Goal: Task Accomplishment & Management: Manage account settings

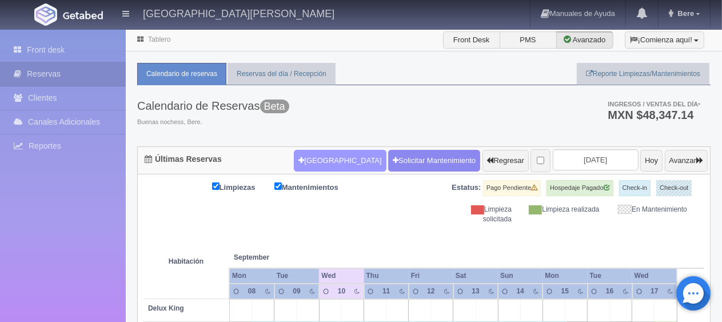
click at [329, 158] on button "[GEOGRAPHIC_DATA]" at bounding box center [340, 161] width 92 height 22
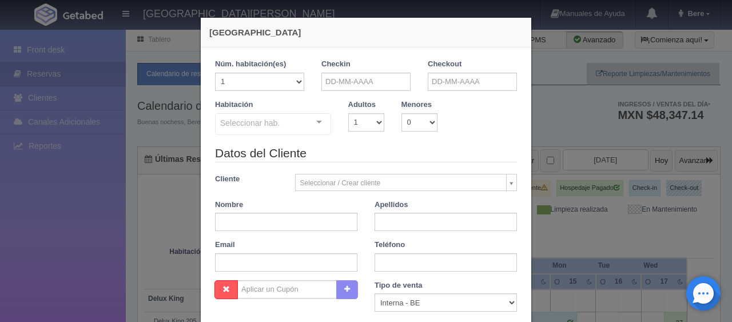
checkbox input "false"
click at [348, 83] on input "text" at bounding box center [365, 82] width 89 height 18
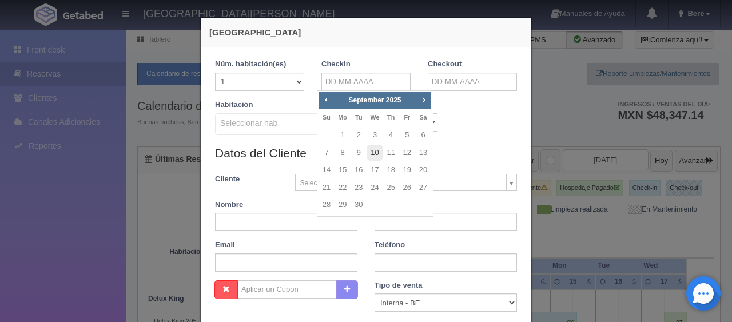
click at [377, 153] on link "10" at bounding box center [374, 153] width 15 height 17
type input "10-09-2025"
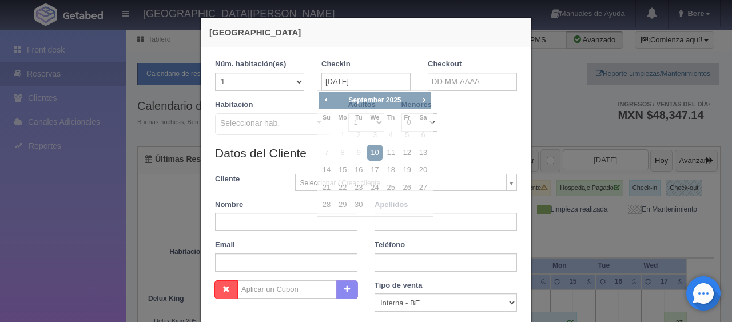
checkbox input "false"
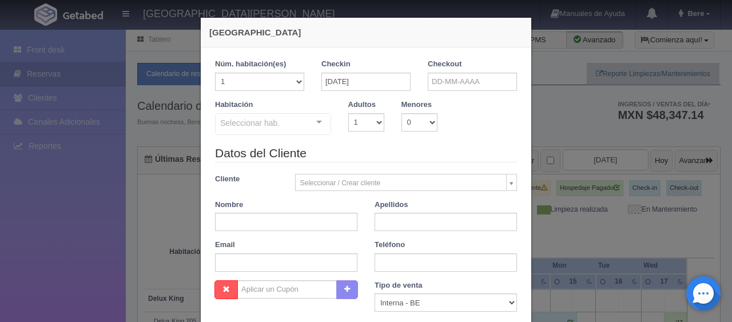
click at [441, 93] on div "Checkout" at bounding box center [472, 79] width 106 height 41
click at [445, 89] on input "text" at bounding box center [472, 82] width 89 height 18
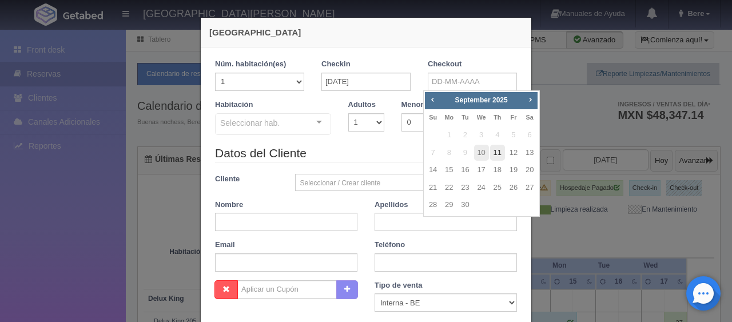
click at [492, 151] on link "11" at bounding box center [497, 153] width 15 height 17
type input "11-09-2025"
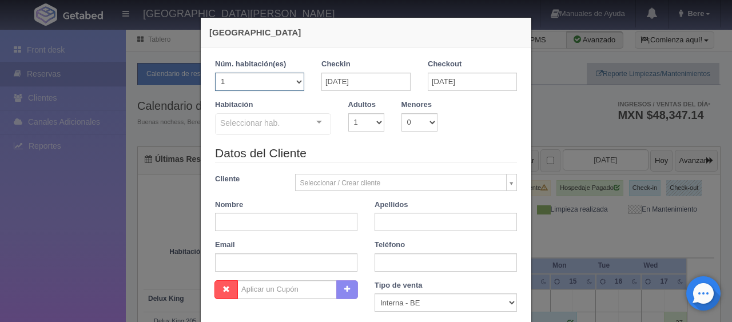
click at [298, 83] on select "1 2 3 4 5 6 7 8 9 10 11 12 13 14 15 16 17 18 19 20" at bounding box center [259, 82] width 89 height 18
checkbox input "false"
select select "2"
click at [215, 73] on select "1 2 3 4 5 6 7 8 9 10 11 12 13 14 15 16 17 18 19 20" at bounding box center [259, 82] width 89 height 18
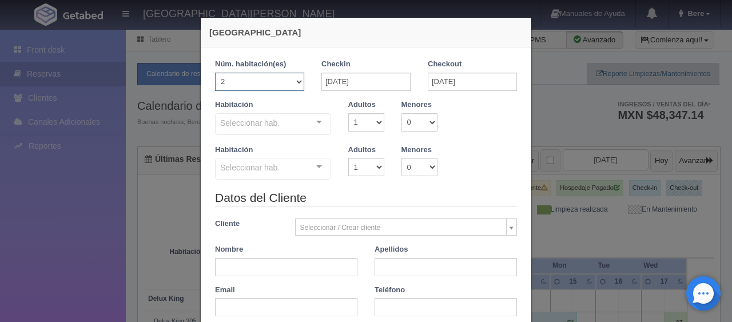
checkbox input "false"
click at [278, 125] on div "Seleccionar hab." at bounding box center [273, 124] width 116 height 22
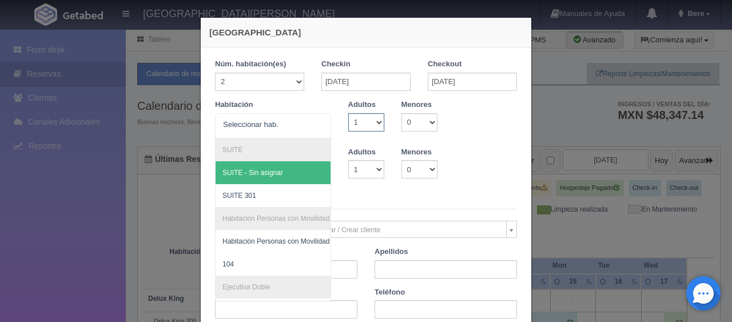
click at [358, 129] on select "1 2 3 4 5 6 7 8 9 10" at bounding box center [366, 122] width 36 height 18
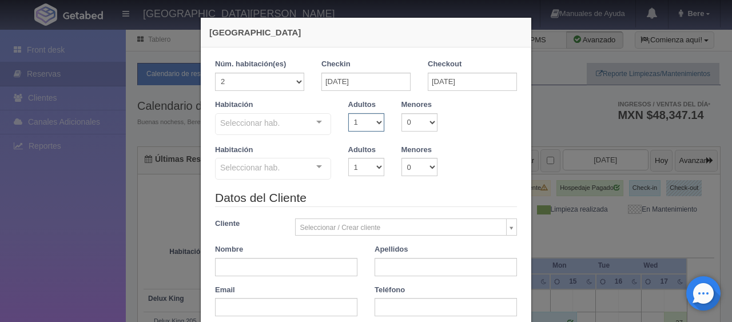
select select "2"
click at [348, 113] on select "1 2 3 4 5 6 7 8 9 10" at bounding box center [366, 122] width 36 height 18
checkbox input "false"
click at [366, 172] on select "1 2 3 4 5 6 7 8 9 10" at bounding box center [366, 167] width 36 height 18
select select "2"
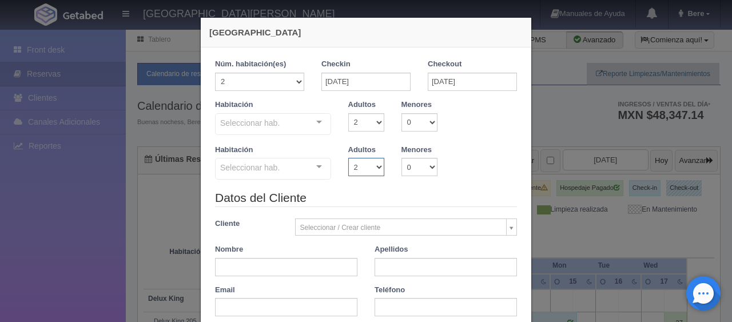
click at [348, 158] on select "1 2 3 4 5 6 7 8 9 10" at bounding box center [366, 167] width 36 height 18
checkbox input "false"
click at [406, 118] on select "0 1 2 3 4 5 6 7 8 9 10" at bounding box center [419, 122] width 36 height 18
select select "1"
click at [401, 113] on select "0 1 2 3 4 5 6 7 8 9 10" at bounding box center [419, 122] width 36 height 18
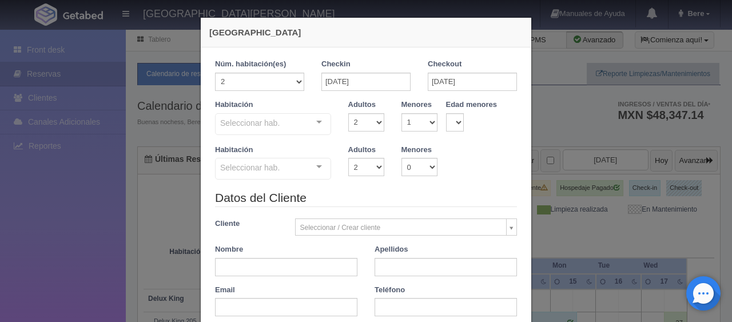
click at [297, 125] on div "Seleccionar hab." at bounding box center [273, 124] width 116 height 22
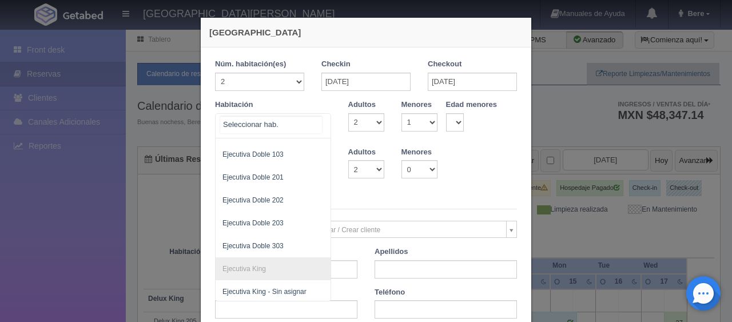
scroll to position [167, 0]
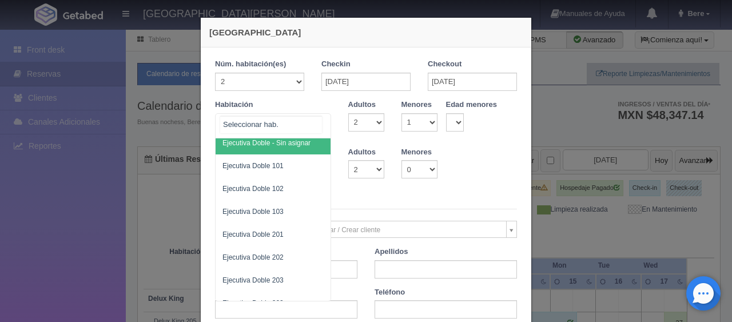
click at [306, 132] on div at bounding box center [273, 125] width 116 height 25
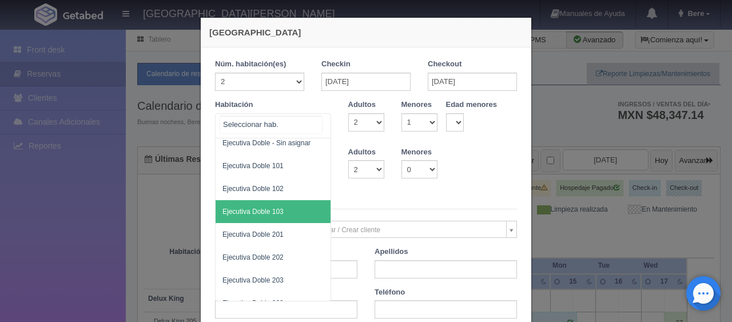
scroll to position [396, 0]
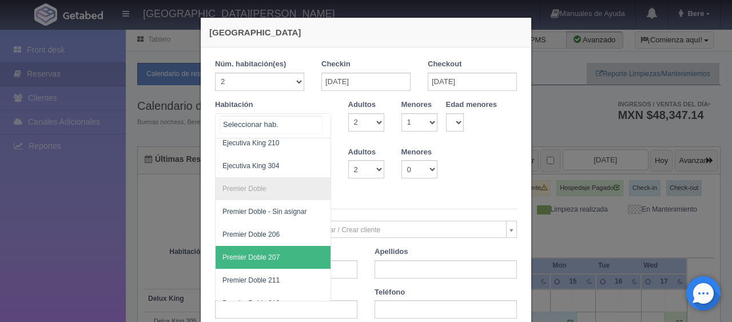
click at [274, 249] on span "Premier Doble 207" at bounding box center [312, 257] width 192 height 23
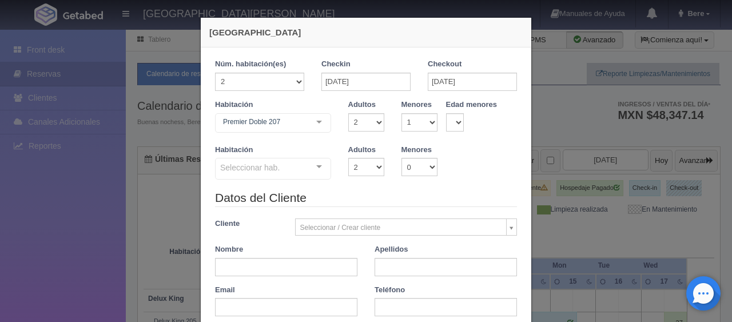
checkbox input "false"
click at [446, 119] on select "0 1 2 3 4 5 6 7 8 9 10 11 12 13 14 15 16 17 18" at bounding box center [455, 122] width 18 height 18
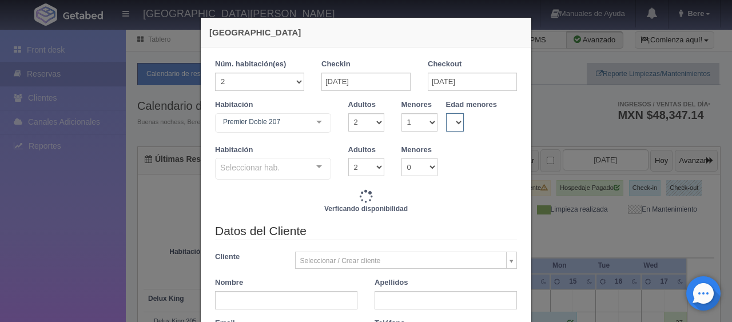
type input "3298.00"
checkbox input "false"
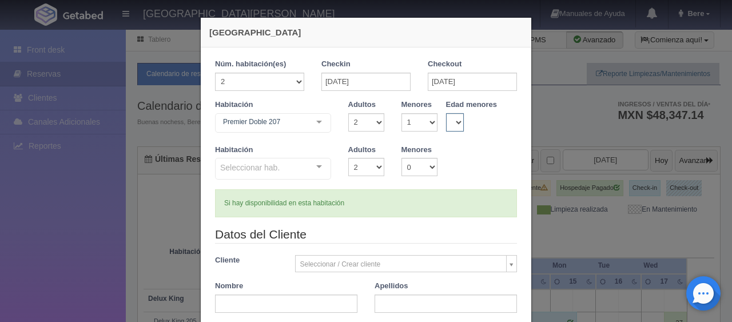
select select "5"
click at [446, 113] on select "0 1 2 3 4 5 6 7 8 9 10 11 12 13 14 15 16 17 18" at bounding box center [455, 122] width 18 height 18
checkbox input "false"
click at [286, 180] on div "Seleccionar hab. Premier Doble Premier Doble - Sin asignar Premier Doble 206 Pr…" at bounding box center [273, 169] width 116 height 23
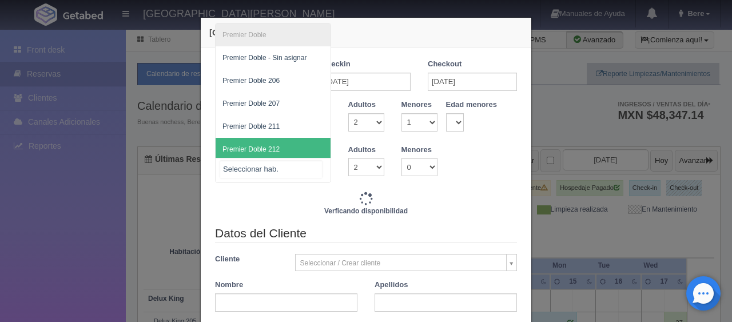
type input "3298.00"
checkbox input "false"
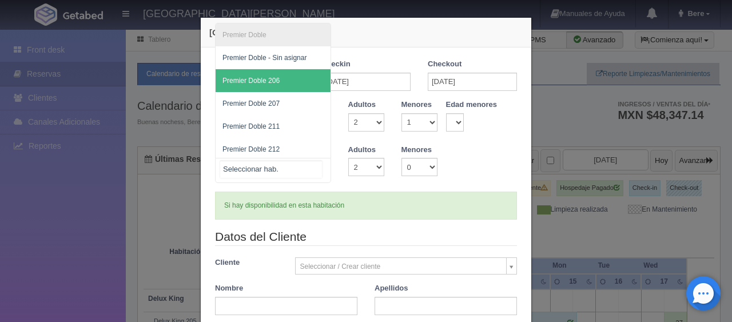
click at [285, 71] on span "Premier Doble 206" at bounding box center [273, 80] width 115 height 23
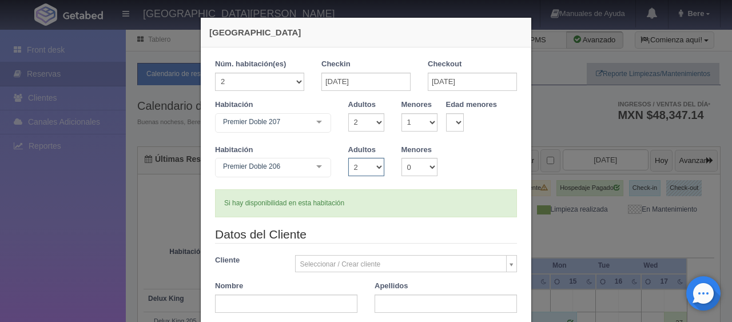
click at [348, 166] on select "1 2 3 4 5 6 7 8 9 10" at bounding box center [366, 167] width 36 height 18
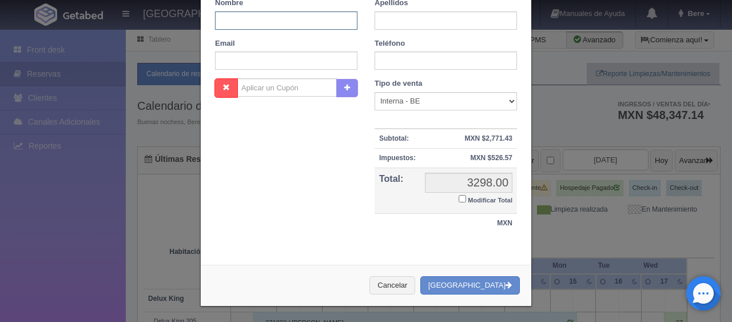
click at [269, 28] on input "text" at bounding box center [286, 20] width 142 height 18
paste input "Erika Rivas"
drag, startPoint x: 281, startPoint y: 19, endPoint x: 230, endPoint y: 17, distance: 50.9
click at [230, 17] on input "Erika Rivas" at bounding box center [286, 20] width 142 height 18
type input "Erika"
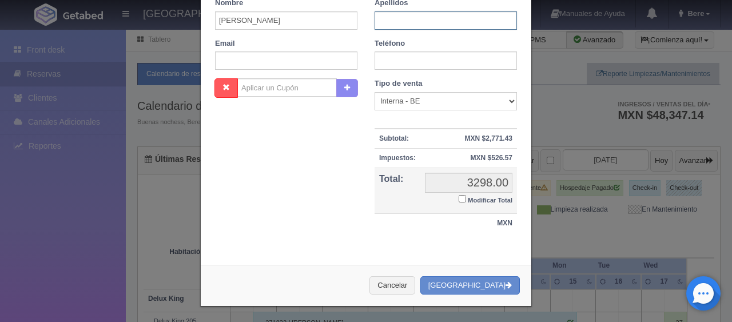
paste input "Rivas"
type input "Rivas"
click at [409, 65] on input "text" at bounding box center [445, 60] width 142 height 18
paste input "1 (909) 4412805"
type input "1 (909) 4412805"
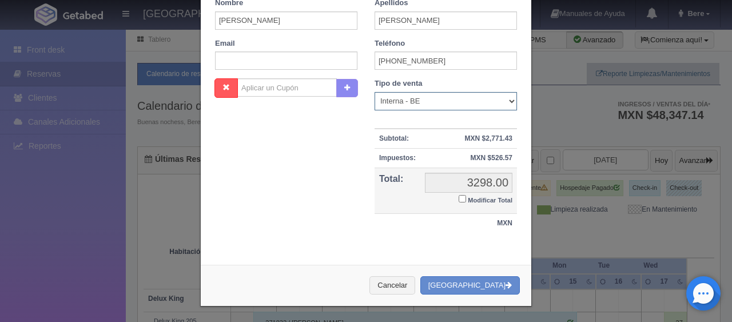
click at [403, 101] on select "Correo Electronico Interna - BE Llamada OTA Externa Otro WALK IN" at bounding box center [445, 101] width 142 height 18
select select "extota"
click at [374, 92] on select "Correo Electronico Interna - BE Llamada OTA Externa Otro WALK IN" at bounding box center [445, 101] width 142 height 18
click at [458, 197] on input "Modificar Total" at bounding box center [461, 198] width 7 height 7
checkbox input "true"
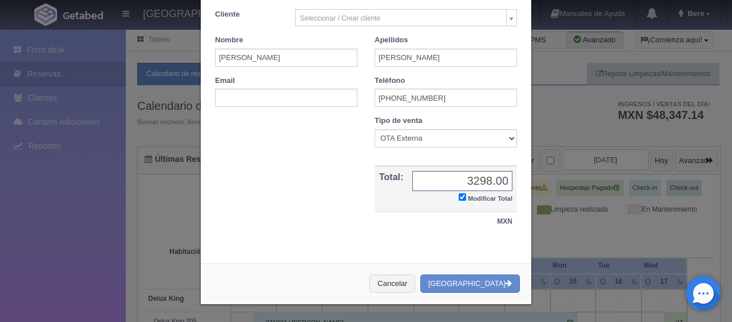
scroll to position [244, 0]
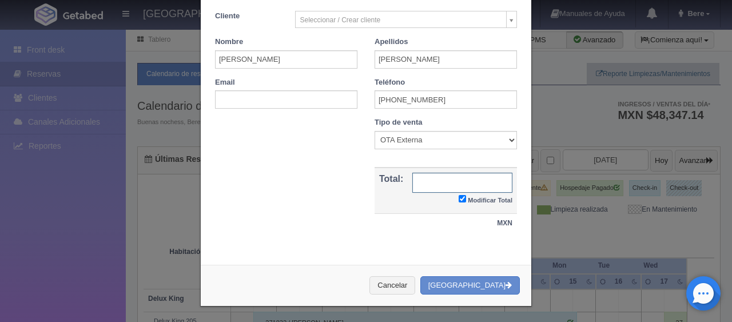
click at [425, 180] on input "text" at bounding box center [462, 183] width 100 height 20
click at [475, 182] on input "text" at bounding box center [462, 183] width 100 height 20
type input "3226.36"
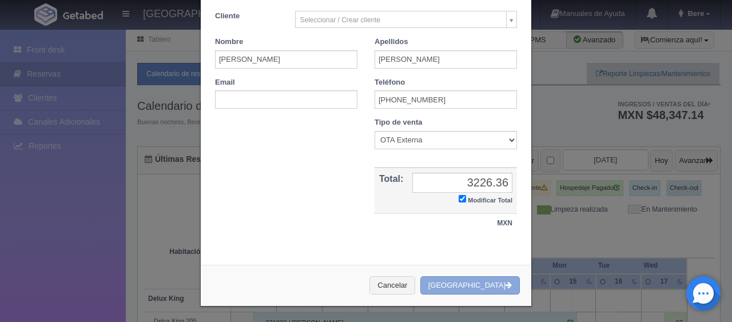
click at [509, 279] on button "Crear Reserva" at bounding box center [469, 285] width 99 height 19
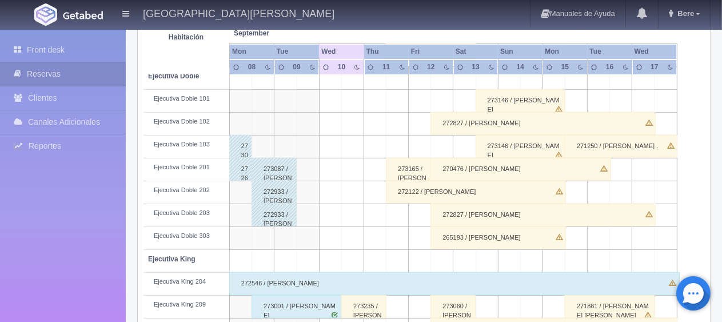
scroll to position [438, 0]
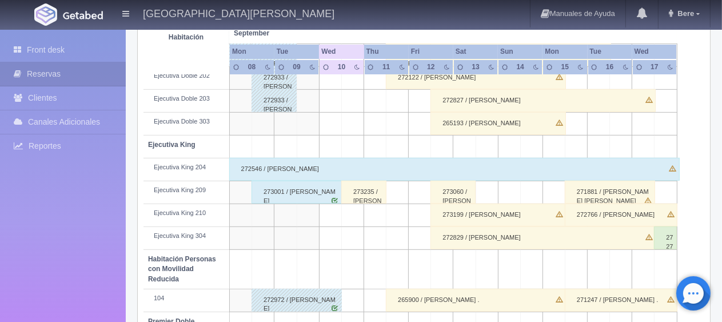
click at [356, 186] on div "273235 / [PERSON_NAME]" at bounding box center [363, 192] width 45 height 23
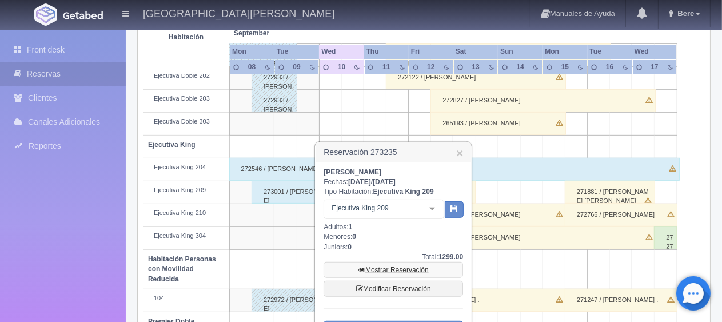
click at [374, 265] on link "Mostrar Reservación" at bounding box center [393, 270] width 139 height 16
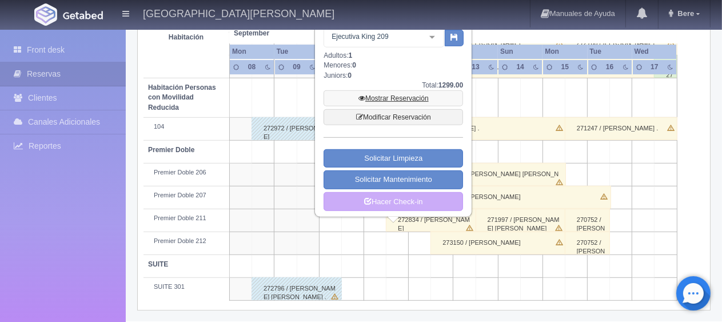
click at [402, 95] on link "Mostrar Reservación" at bounding box center [393, 98] width 139 height 16
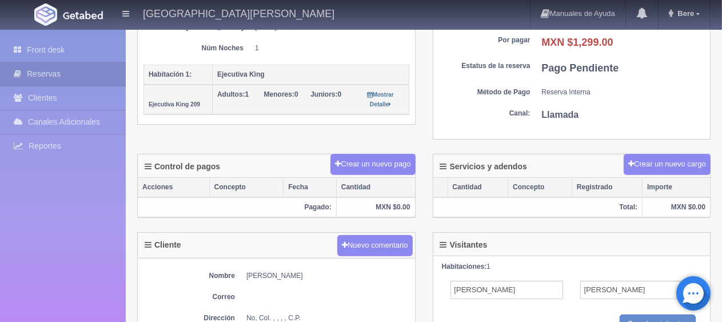
scroll to position [400, 0]
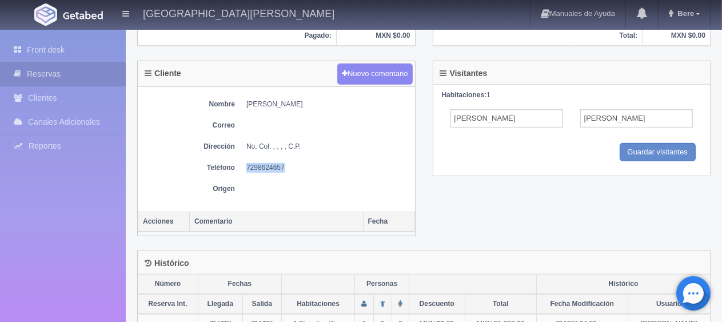
drag, startPoint x: 298, startPoint y: 164, endPoint x: 247, endPoint y: 164, distance: 51.5
click at [247, 164] on dd "7298624657" at bounding box center [327, 168] width 163 height 10
copy dd "7298624657"
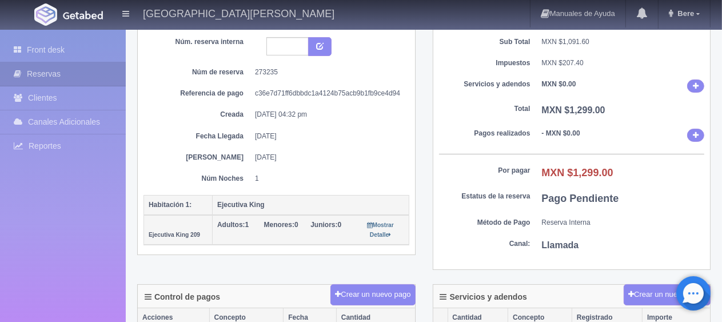
scroll to position [0, 0]
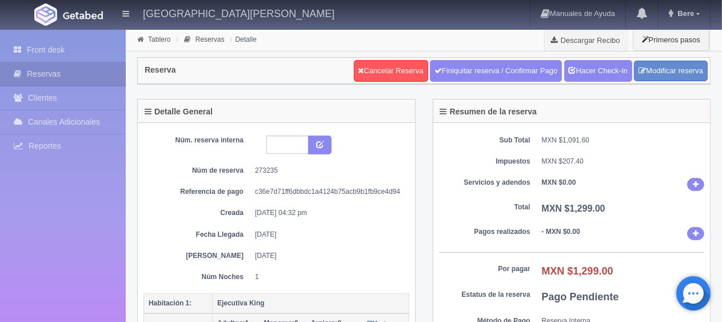
click at [405, 181] on div "Núm. reserva interna Núm de reserva 273235 Referencia de pago c36e7d71ff6dbbdc1…" at bounding box center [276, 208] width 266 height 146
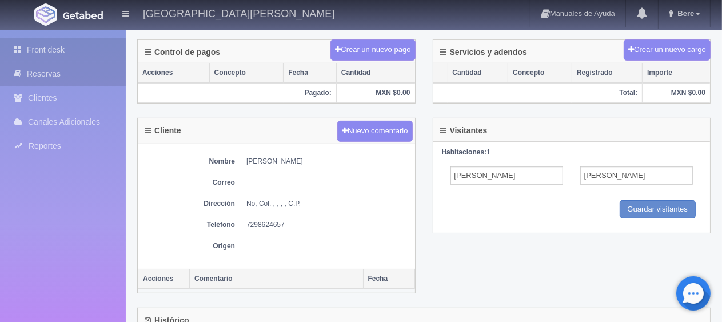
click at [55, 49] on link "Front desk" at bounding box center [63, 49] width 126 height 23
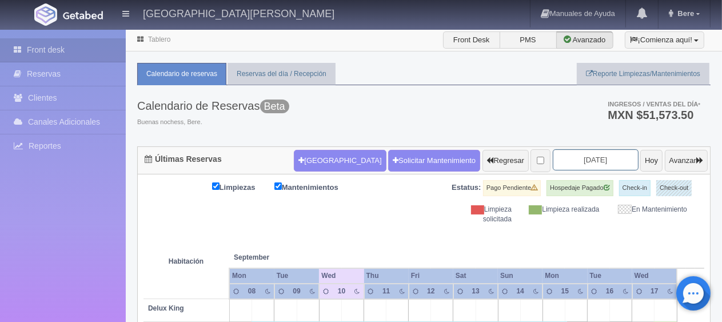
click at [612, 163] on input "2025-09-10" at bounding box center [596, 159] width 86 height 21
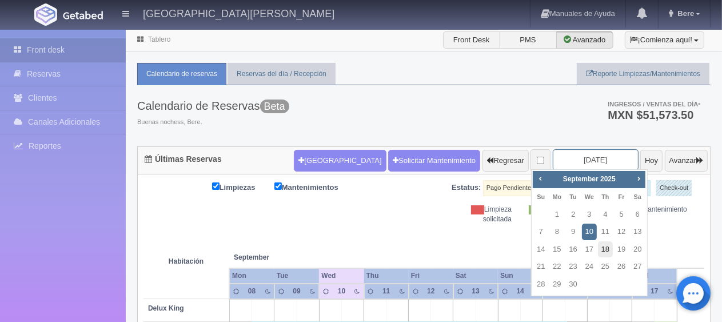
scroll to position [57, 0]
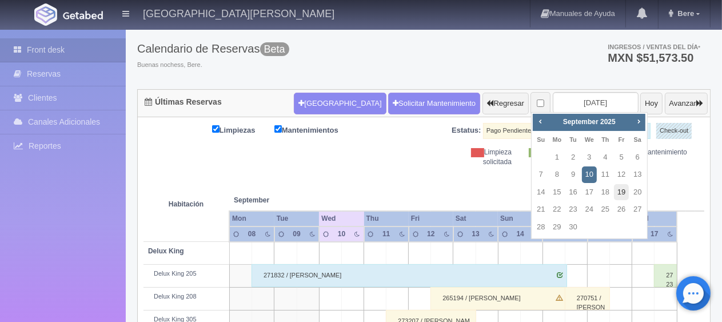
click at [620, 194] on link "19" at bounding box center [621, 192] width 15 height 17
type input "2025-09-19"
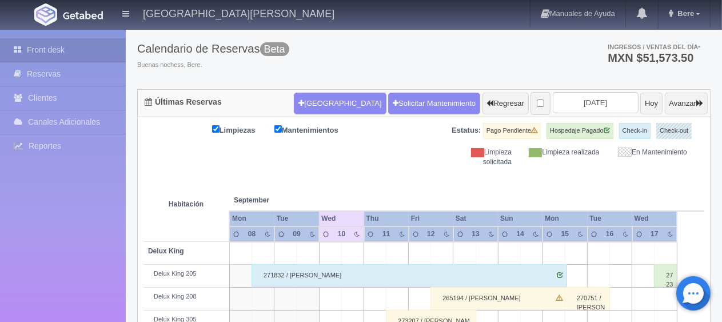
scroll to position [0, 0]
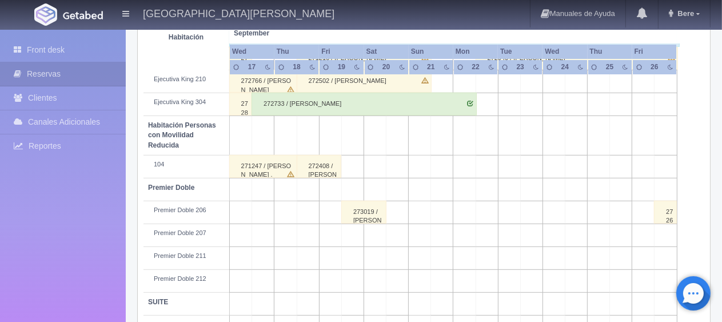
scroll to position [609, 0]
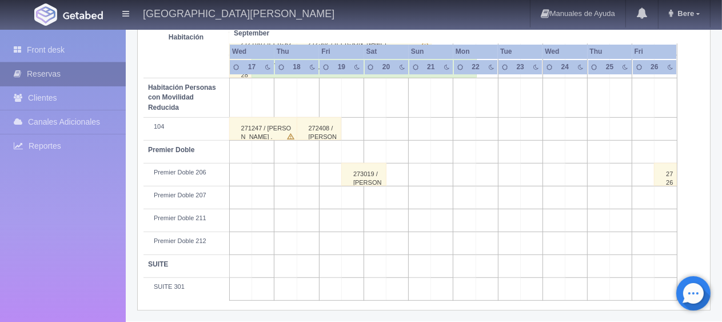
click at [66, 66] on link "Reservas" at bounding box center [63, 73] width 126 height 23
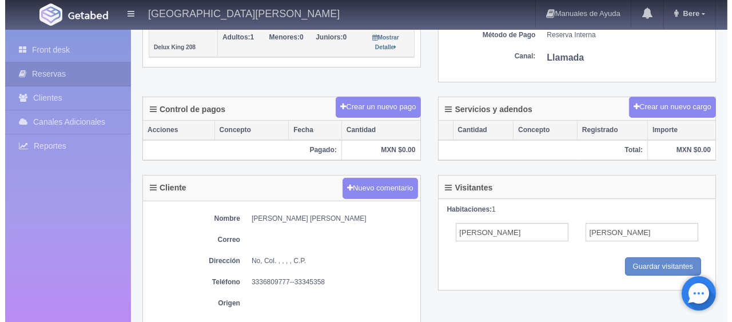
scroll to position [286, 0]
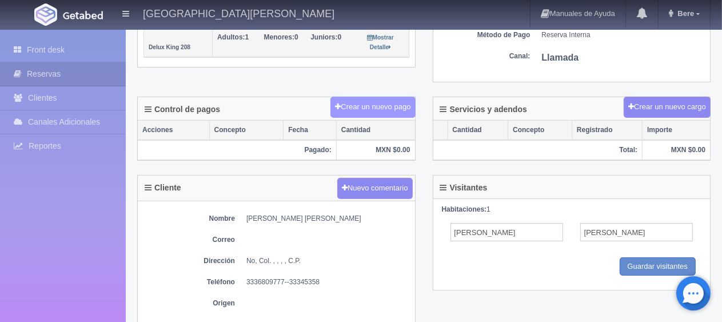
click at [380, 107] on button "Crear un nuevo pago" at bounding box center [372, 107] width 85 height 21
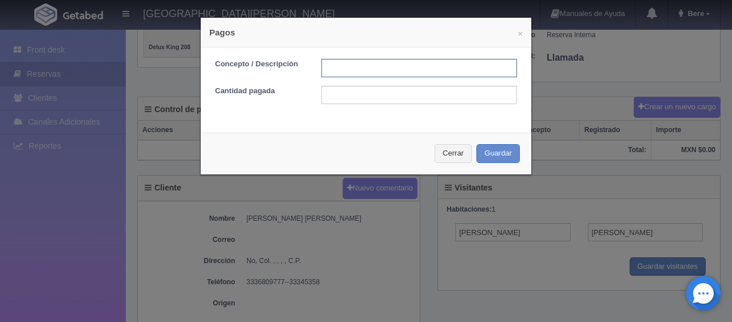
click at [382, 74] on input "text" at bounding box center [419, 68] width 196 height 18
type input "Anticipo por transferencia"
click at [442, 66] on input "Anticipo por transferencia" at bounding box center [419, 68] width 196 height 18
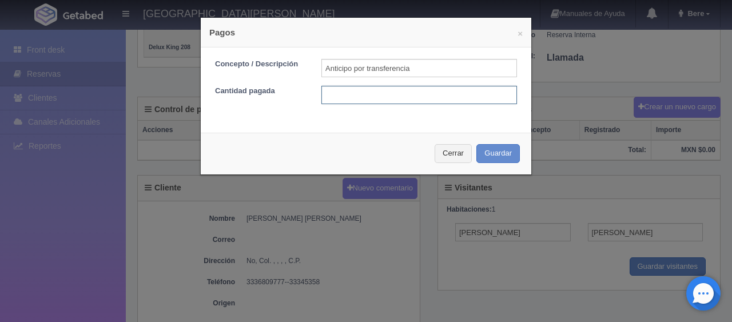
click at [364, 93] on input "text" at bounding box center [419, 95] width 196 height 18
click at [456, 152] on button "Cerrar" at bounding box center [452, 153] width 37 height 19
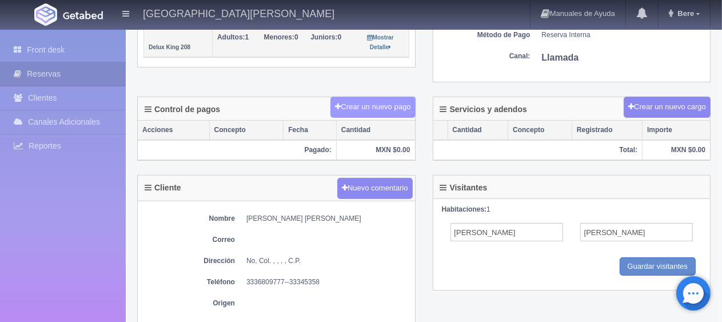
click at [385, 99] on button "Crear un nuevo pago" at bounding box center [372, 107] width 85 height 21
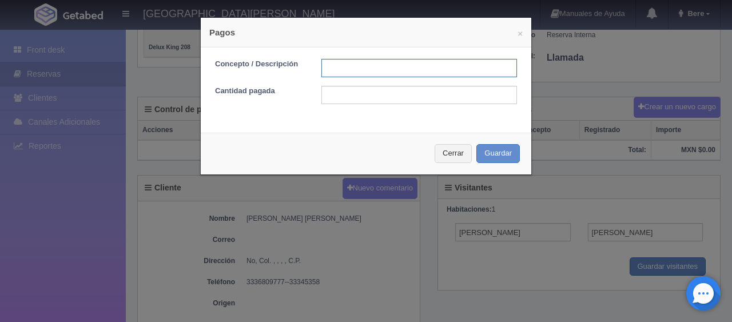
click at [391, 63] on input "text" at bounding box center [419, 68] width 196 height 18
type input "Anticipo por transferencia [DATE]"
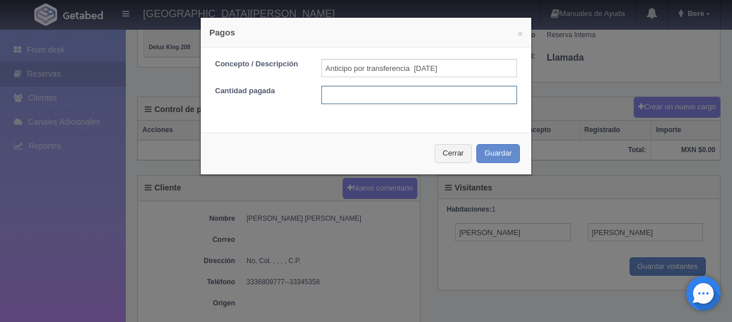
click at [425, 95] on input "text" at bounding box center [419, 95] width 196 height 18
type input "3"
click at [350, 102] on input "8970." at bounding box center [419, 95] width 196 height 18
type input "8970.39"
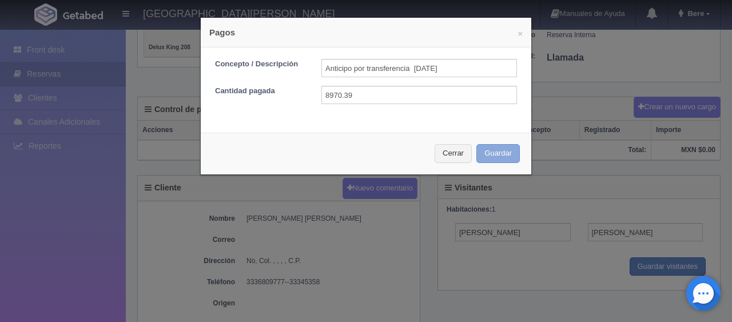
click at [498, 148] on button "Guardar" at bounding box center [497, 153] width 43 height 19
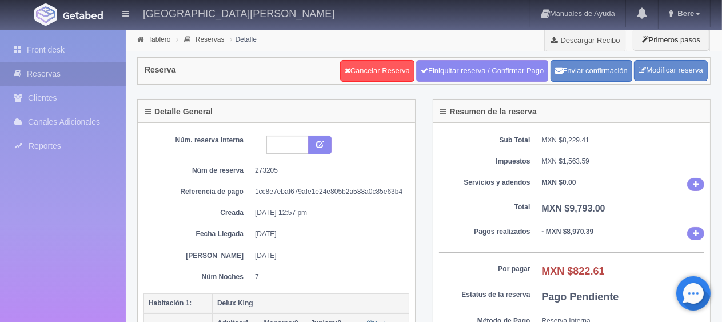
click at [607, 200] on div "Sub Total MXN $8,229.41 Impuestos MXN $1,563.59 Servicios y adendos MXN $0.00 T…" at bounding box center [571, 245] width 277 height 245
click at [580, 41] on link "Descargar Recibo" at bounding box center [586, 40] width 82 height 23
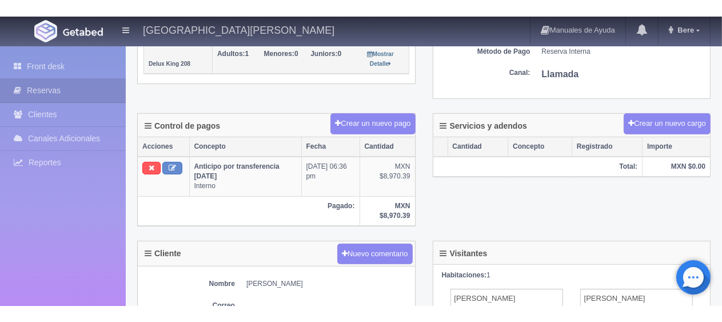
scroll to position [457, 0]
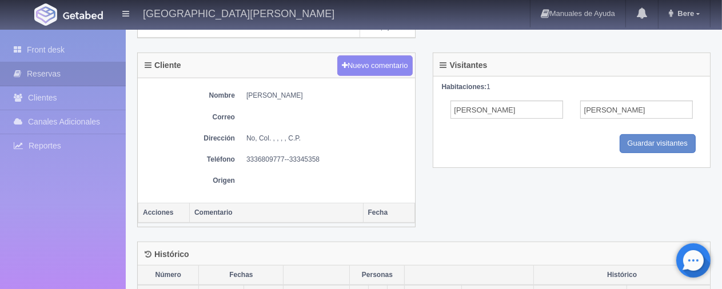
drag, startPoint x: 347, startPoint y: 93, endPoint x: 234, endPoint y: 93, distance: 113.2
click at [234, 93] on dl "Nombre [PERSON_NAME]" at bounding box center [276, 96] width 266 height 10
copy dl "[PERSON_NAME]"
